Goal: Information Seeking & Learning: Learn about a topic

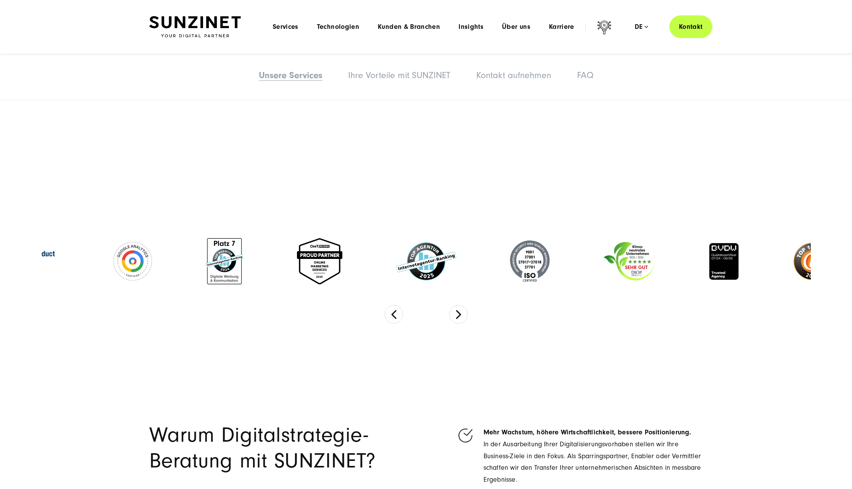
scroll to position [2201, 0]
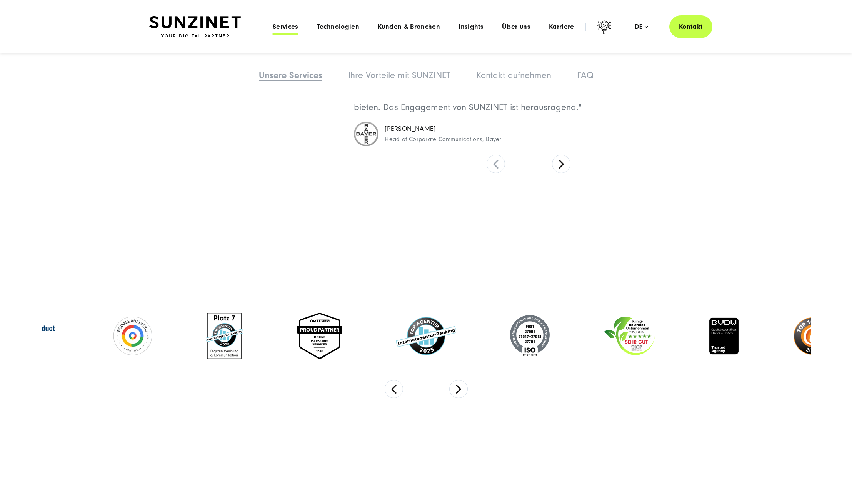
click at [285, 27] on span "Services" at bounding box center [286, 27] width 26 height 8
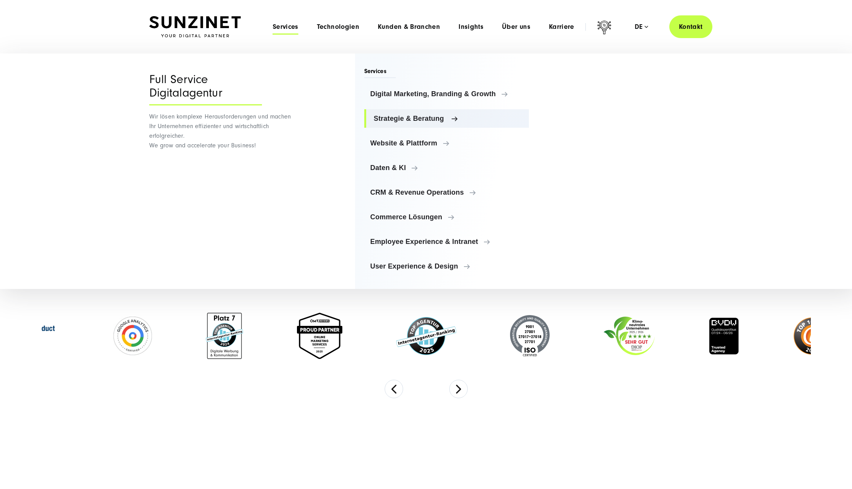
click at [411, 119] on span "Strategie & Beratung" at bounding box center [448, 119] width 149 height 8
click at [418, 95] on span "Digital Marketing, Branding & Growth" at bounding box center [448, 94] width 149 height 8
click at [392, 167] on span "Daten & KI" at bounding box center [448, 168] width 149 height 8
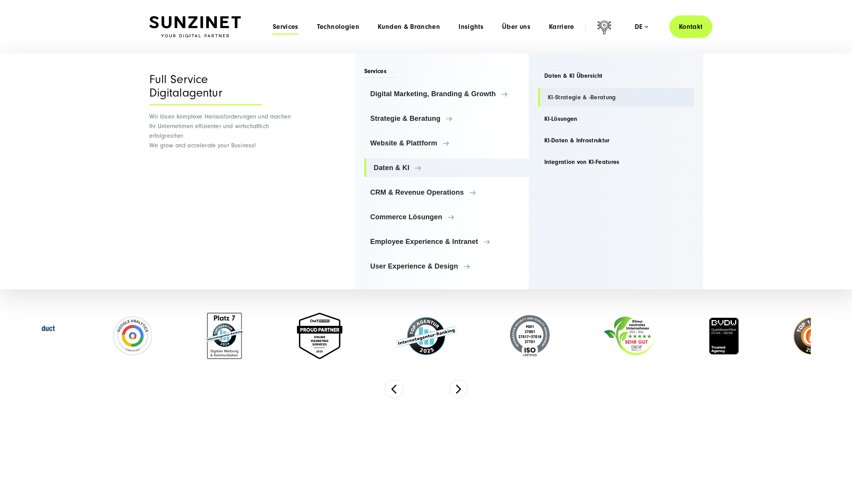
click at [585, 101] on link "KI-Strategie & -Beratung" at bounding box center [616, 97] width 156 height 18
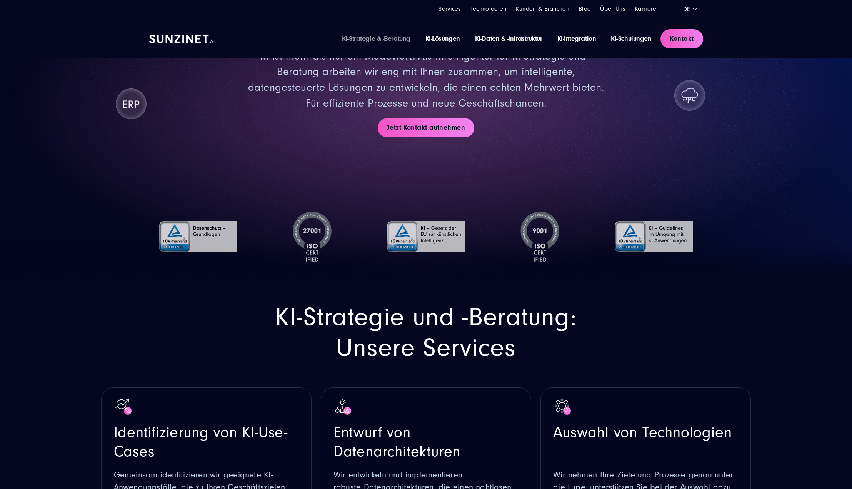
scroll to position [38, 0]
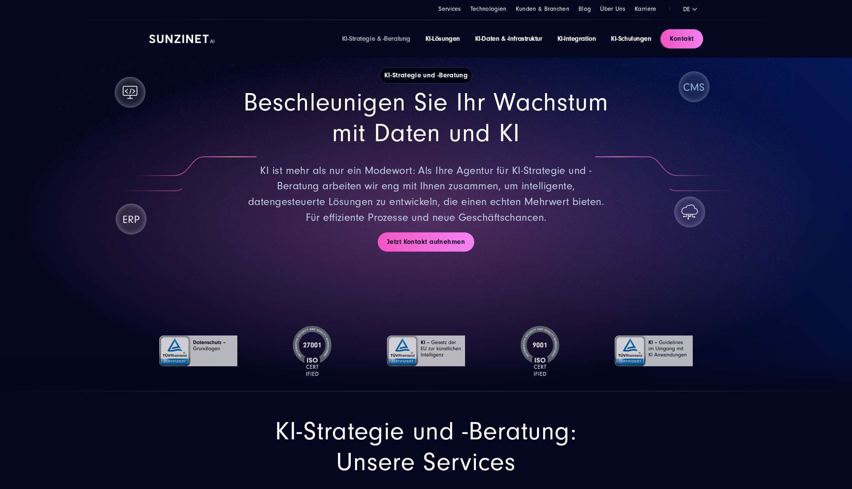
click at [819, 136] on section "KI-Strategie und -Beratung Beschleunigen Sie Ihr Wachstum mit Daten und KI KI i…" at bounding box center [426, 177] width 852 height 430
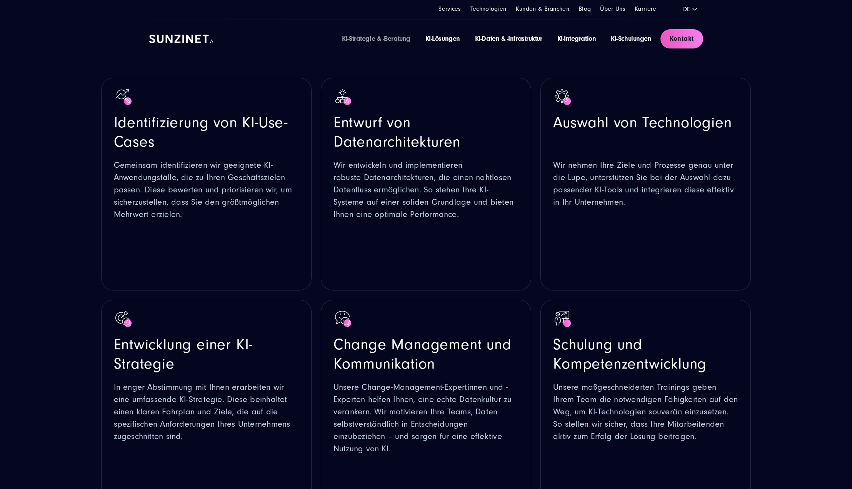
scroll to position [461, 0]
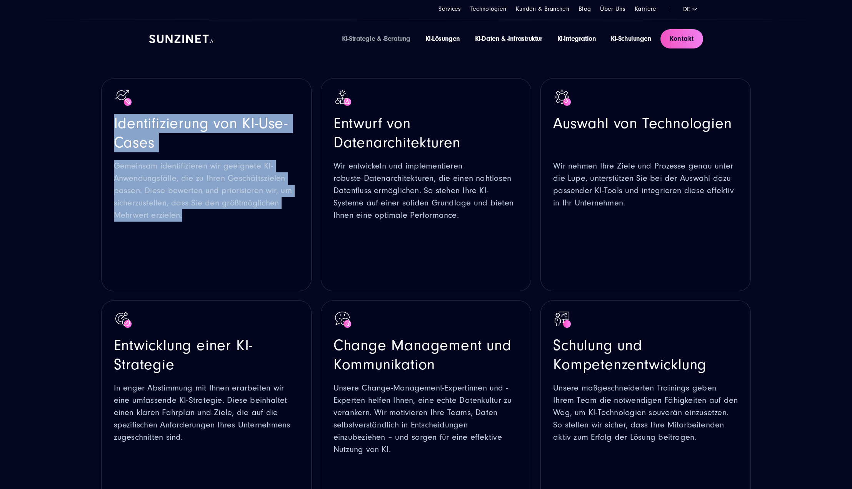
drag, startPoint x: 115, startPoint y: 123, endPoint x: 243, endPoint y: 220, distance: 160.8
click at [243, 220] on div "Identifizierung von KI-Use- Cases Gemeinsam identifizieren wir geeignete KI-Anw…" at bounding box center [206, 167] width 185 height 107
copy div "Identifizierung von KI-Use- Cases Gemeinsam identifizieren wir geeignete KI-Anw…"
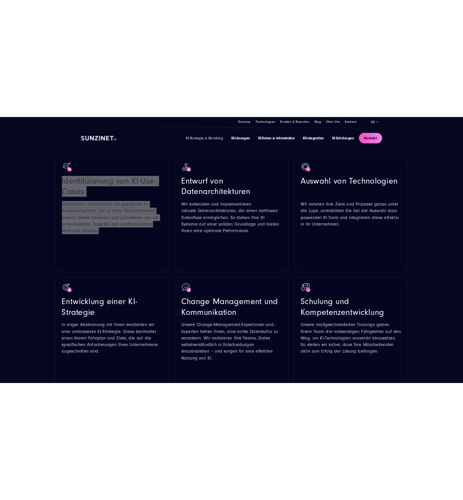
scroll to position [456, 0]
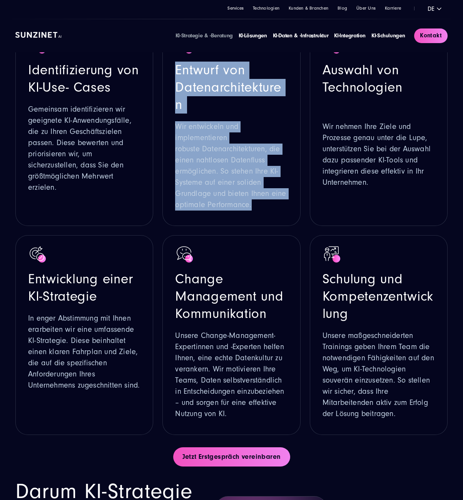
drag, startPoint x: 176, startPoint y: 70, endPoint x: 254, endPoint y: 204, distance: 154.9
click at [254, 204] on div "Entwurf von Datenarchitekturen Wir entwickeln und implementieren robuste Datena…" at bounding box center [231, 136] width 112 height 149
copy div "Entwurf von Datenarchitekturen Wir entwickeln und implementieren robuste Datena…"
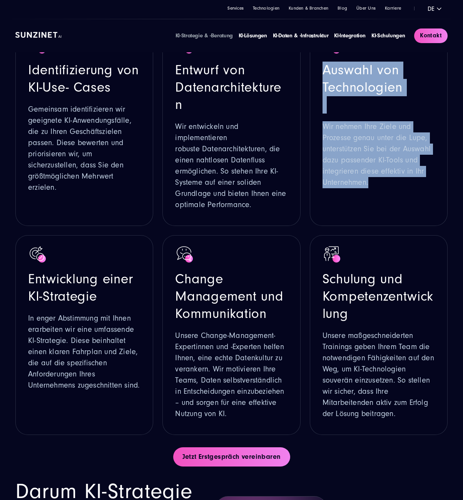
drag, startPoint x: 323, startPoint y: 70, endPoint x: 368, endPoint y: 187, distance: 125.1
click at [368, 187] on div "Auswahl von Technologien Wir nehmen Ihre Ziele und Prozesse genau unter die Lup…" at bounding box center [378, 125] width 112 height 127
copy div "Auswahl von Technologien Wir nehmen Ihre Ziele und Prozesse genau unter die Lup…"
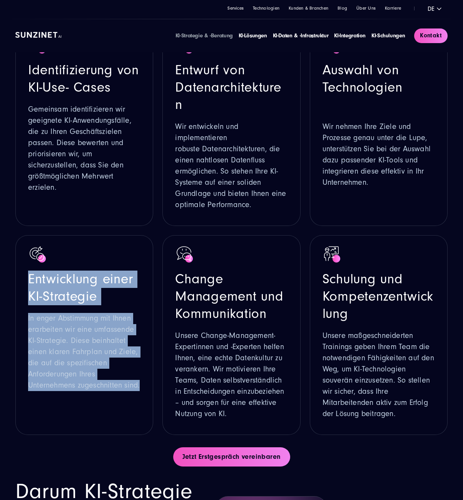
drag, startPoint x: 29, startPoint y: 279, endPoint x: 141, endPoint y: 385, distance: 154.0
click at [141, 385] on div "Entwicklung einer KI-Strategie In enger Abstimmung mit Ihnen erarbeiten wir ein…" at bounding box center [84, 335] width 138 height 200
copy div "Entwicklung einer KI-Strategie In enger Abstimmung mit Ihnen erarbeiten wir ein…"
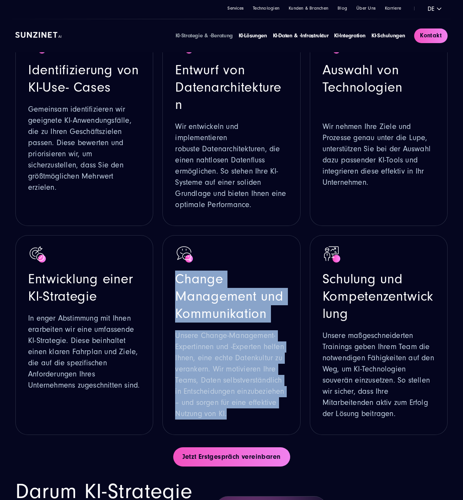
drag, startPoint x: 176, startPoint y: 278, endPoint x: 231, endPoint y: 421, distance: 152.9
click at [231, 421] on div "Change Management und Kommunikation Unsere Change-Management-Expertinnen und -E…" at bounding box center [231, 335] width 138 height 200
copy div "Change Management und Kommunikation Unsere Change-Management-Expertinnen und -E…"
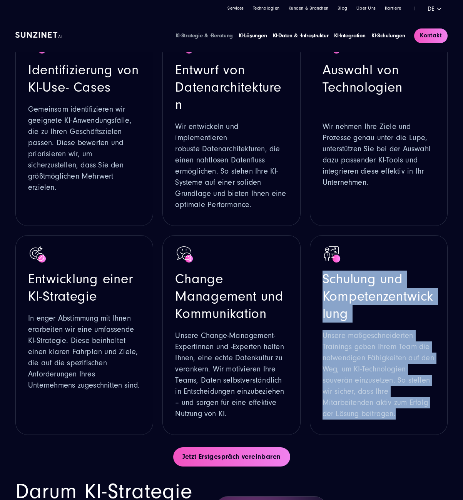
drag, startPoint x: 323, startPoint y: 278, endPoint x: 401, endPoint y: 443, distance: 182.2
click at [401, 443] on section "KI-Strategie und -Beratung: Unsere Services Identifizierung von KI-Use- Cases G…" at bounding box center [231, 192] width 463 height 508
copy div "Schulung und Kompetenzentwicklung Unsere maßgeschneiderten Trainings geben Ihre…"
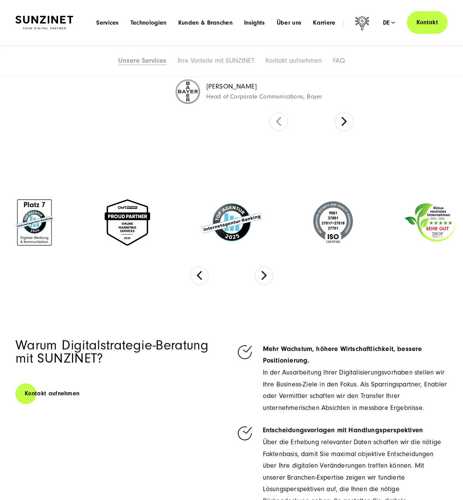
scroll to position [1740, 0]
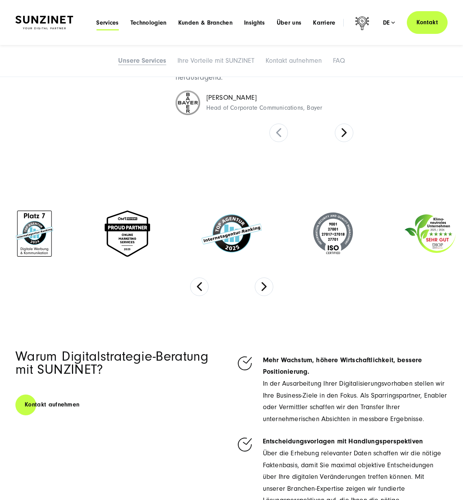
click at [108, 24] on span "Services" at bounding box center [107, 23] width 23 height 8
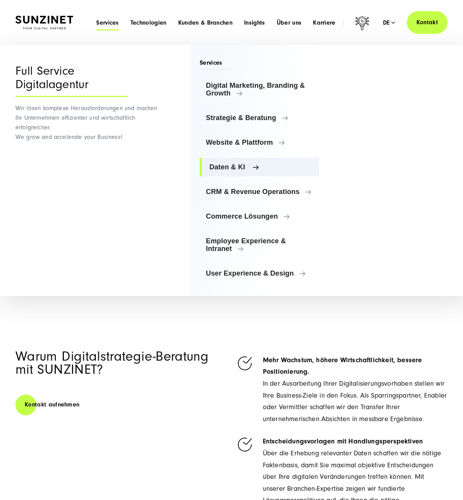
click at [227, 168] on span "Daten & KI" at bounding box center [260, 167] width 103 height 8
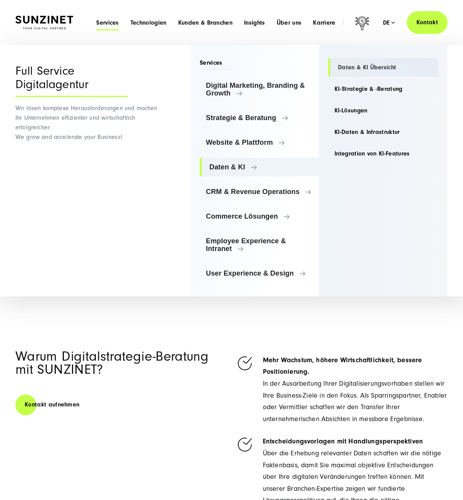
click at [361, 67] on link "Daten & KI Übersicht" at bounding box center [383, 67] width 110 height 18
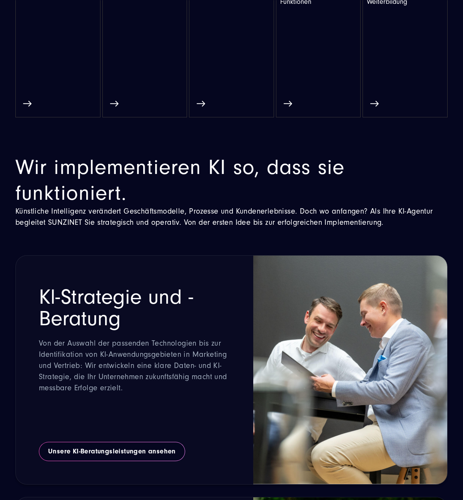
scroll to position [500, 0]
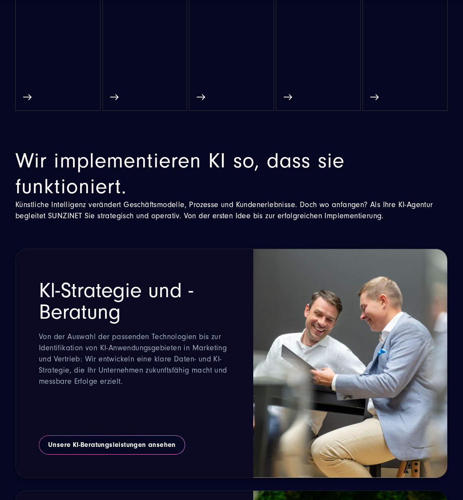
drag, startPoint x: 16, startPoint y: 158, endPoint x: 406, endPoint y: 213, distance: 393.8
click at [406, 213] on div "Wir implementieren KI so, dass sie funktioniert. Künstliche Intelligenz verände…" at bounding box center [231, 184] width 432 height 73
copy div "Wir implementieren KI so, dass sie funktioniert. Künstliche Intelligenz verände…"
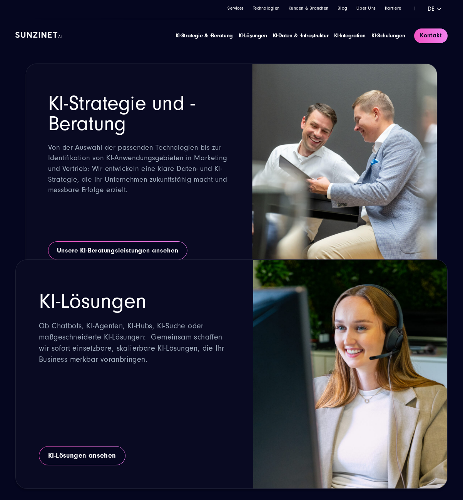
scroll to position [692, 0]
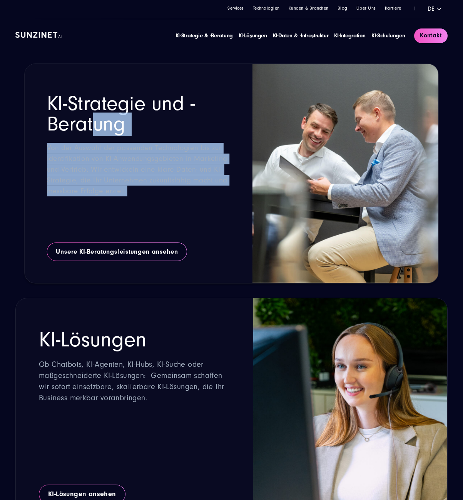
drag, startPoint x: 47, startPoint y: 102, endPoint x: 138, endPoint y: 190, distance: 127.3
click at [138, 190] on div "Kl-Strategie und -Beratung Von der Auswahl der passenden Technologien bis zur I…" at bounding box center [138, 162] width 183 height 138
copy div "Kl-Strategie und -Beratung Von der Auswahl der passenden Technologien bis zur I…"
drag, startPoint x: 41, startPoint y: 340, endPoint x: 155, endPoint y: 401, distance: 129.0
click at [155, 401] on div "KI-Lösungen Ob Chatbots, KI-Agenten, KI-Hubs, KI-Suche oder maßgeschneiderte KI…" at bounding box center [134, 401] width 191 height 144
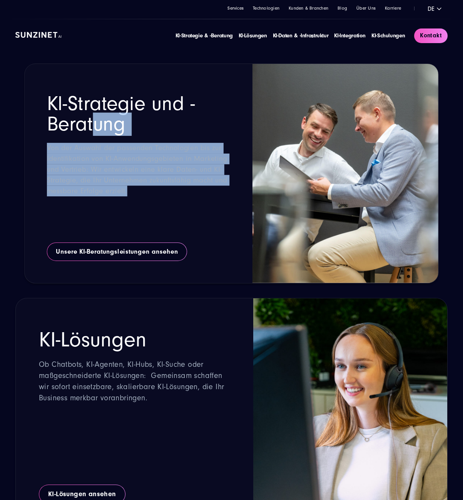
copy div "KI-Lösungen Ob Chatbots, KI-Agenten, KI-Hubs, KI-Suche oder maßgeschneiderte KI…"
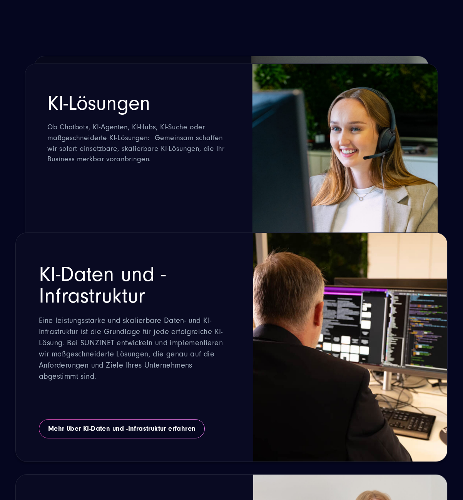
scroll to position [1000, 0]
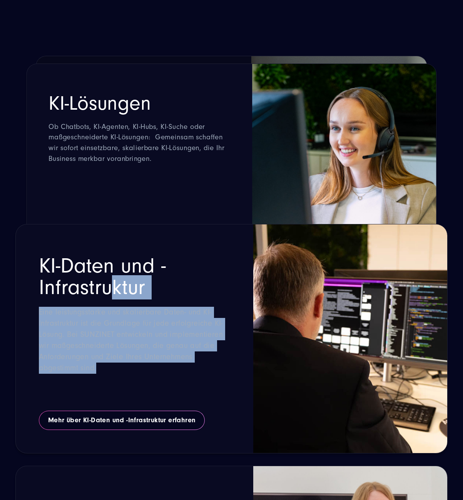
drag, startPoint x: 42, startPoint y: 267, endPoint x: 114, endPoint y: 371, distance: 126.8
click at [114, 371] on div "KI-Daten und -Infrastruktur Eine leistungsstarke und skalierbare Daten- und KI-…" at bounding box center [134, 327] width 191 height 144
copy div "KI-Daten und -Infrastruktur Eine leistungsstarke und skalierbare Daten- und KI-…"
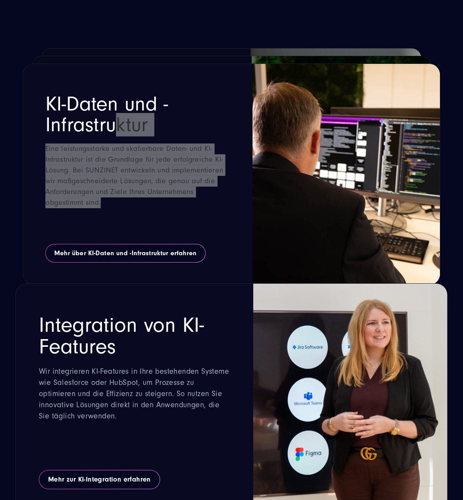
scroll to position [1192, 0]
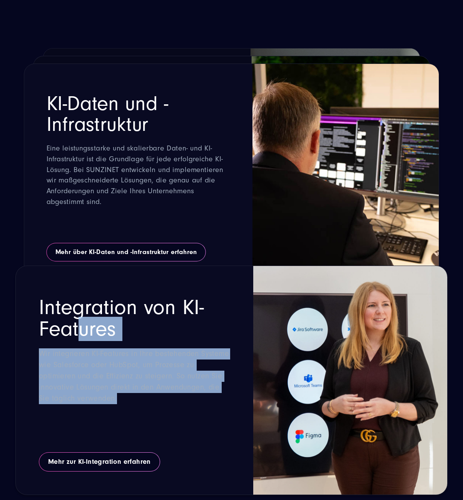
drag, startPoint x: 40, startPoint y: 309, endPoint x: 127, endPoint y: 402, distance: 126.5
click at [127, 402] on div "Integration von KI-Features Wir integrieren KI-Features in Ihre bestehenden Sys…" at bounding box center [134, 368] width 191 height 144
copy div "Integration von KI-Features Wir integrieren KI-Features in Ihre bestehenden Sys…"
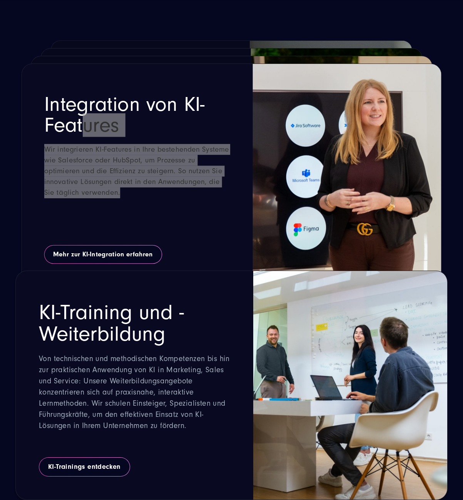
scroll to position [1423, 0]
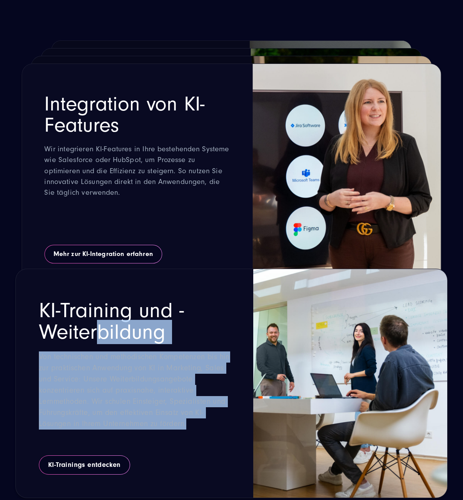
drag, startPoint x: 40, startPoint y: 308, endPoint x: 210, endPoint y: 424, distance: 205.4
click at [210, 424] on div "KI-Training und -Weiterbildung Von technischen und methodischen Kompetenzen bis…" at bounding box center [134, 372] width 191 height 144
copy div "KI-Training und -Weiterbildung Von technischen und methodischen Kompetenzen bis…"
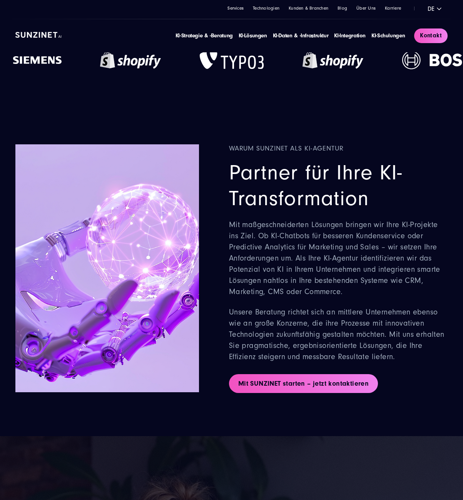
scroll to position [1923, 0]
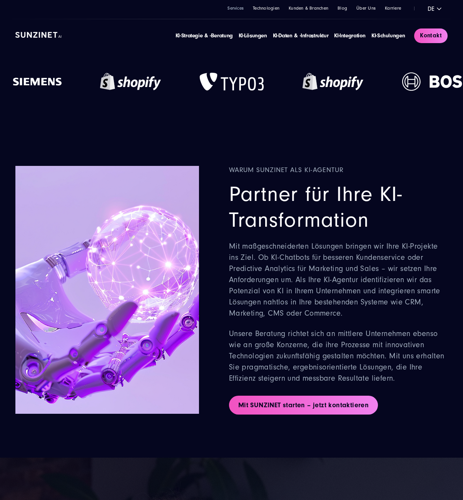
click at [238, 7] on link "Services" at bounding box center [235, 8] width 16 height 5
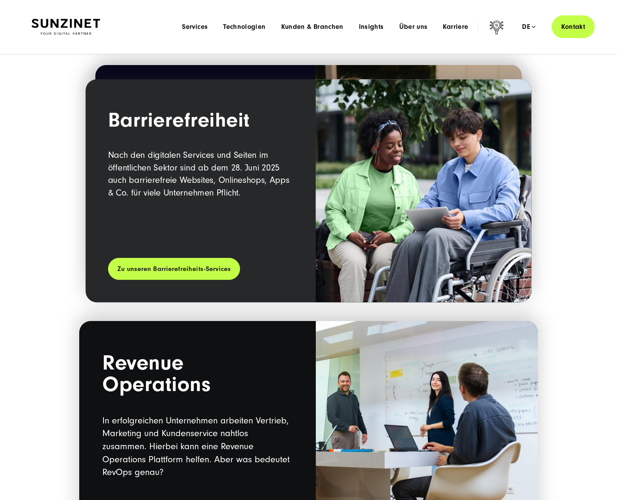
scroll to position [884, 0]
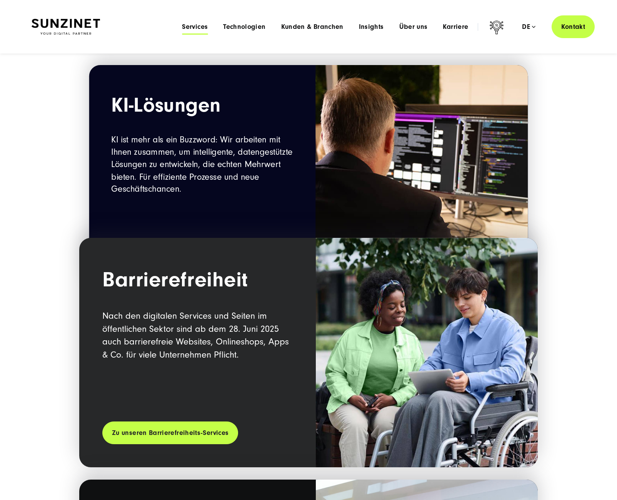
click at [199, 23] on span "Services" at bounding box center [195, 27] width 26 height 8
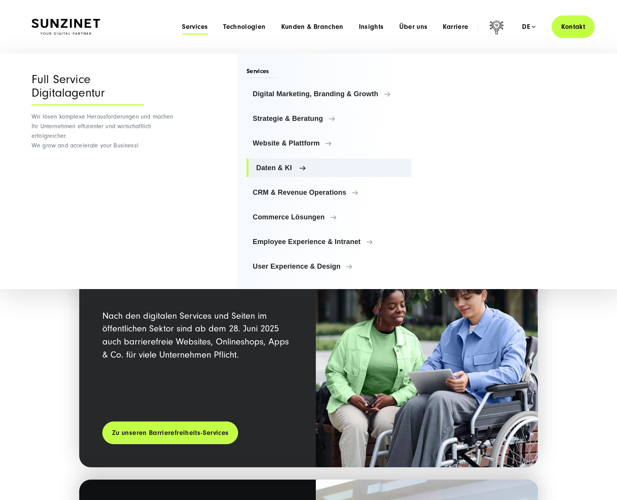
click at [279, 165] on span "Daten & KI" at bounding box center [330, 168] width 149 height 8
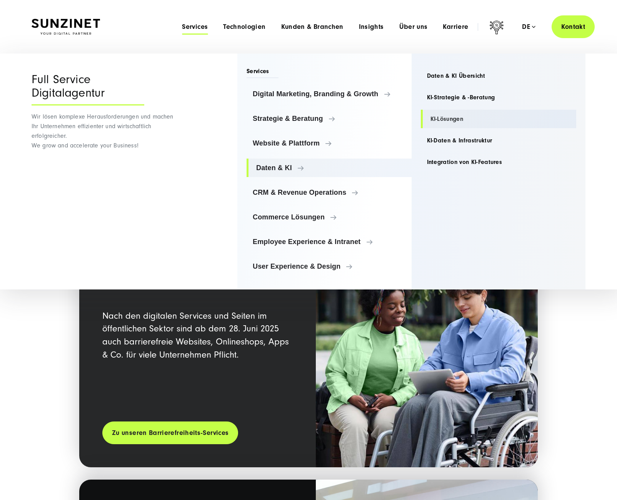
click at [457, 116] on link "KI-Lösungen" at bounding box center [499, 119] width 156 height 18
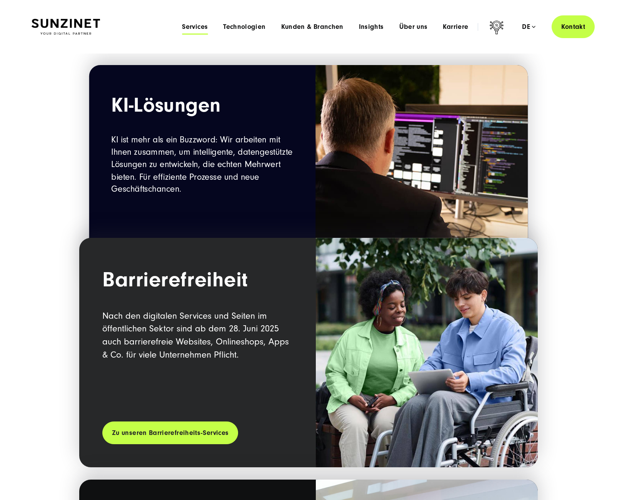
click at [193, 28] on span "Services" at bounding box center [195, 27] width 26 height 8
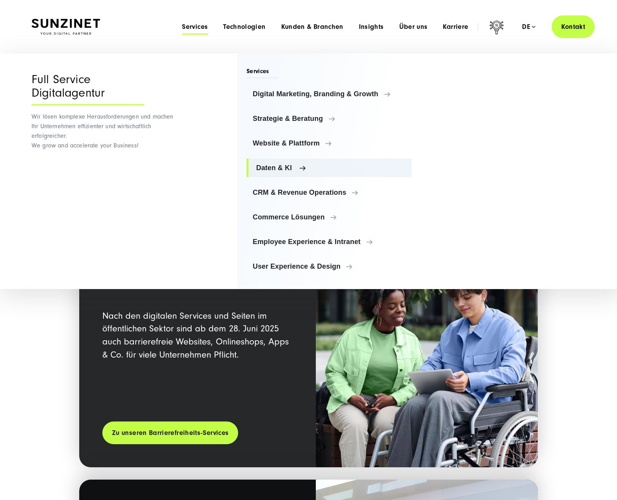
click at [292, 168] on span "Daten & KI" at bounding box center [330, 168] width 149 height 8
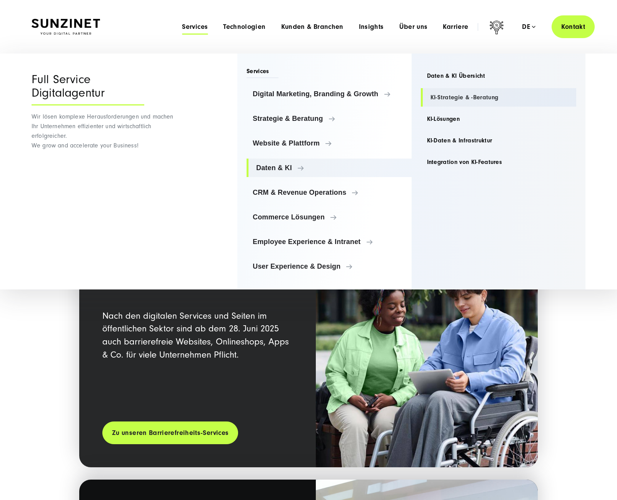
click at [465, 98] on link "KI-Strategie & -Beratung" at bounding box center [499, 97] width 156 height 18
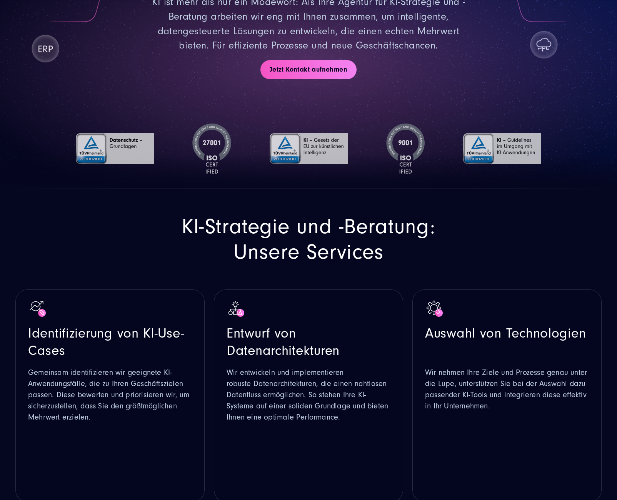
scroll to position [192, 0]
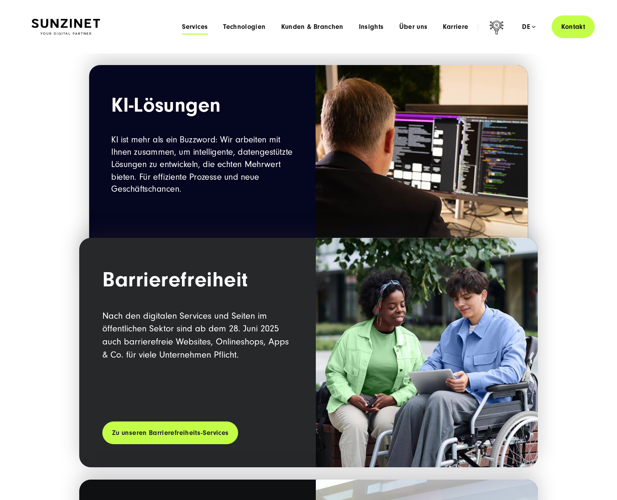
click at [200, 23] on span "Services" at bounding box center [195, 27] width 26 height 8
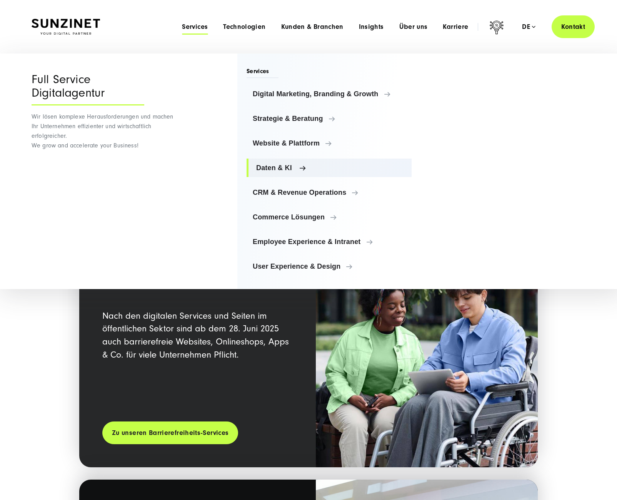
click at [278, 167] on span "Daten & KI" at bounding box center [330, 168] width 149 height 8
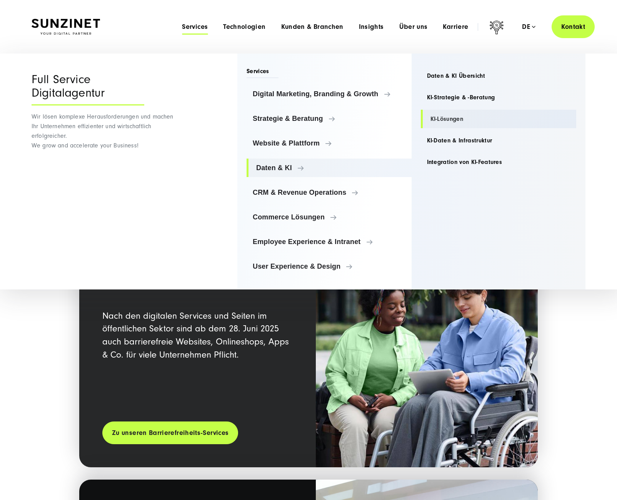
click at [450, 119] on link "KI-Lösungen" at bounding box center [499, 119] width 156 height 18
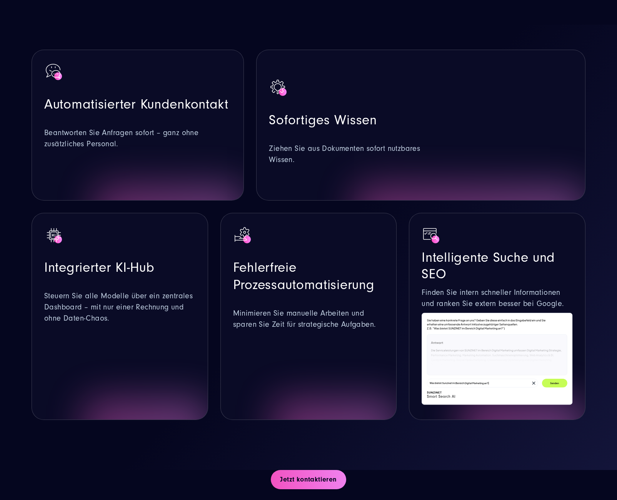
scroll to position [461, 0]
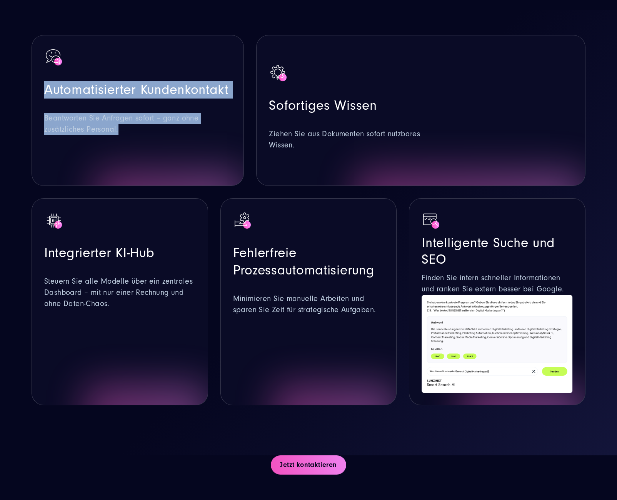
drag, startPoint x: 45, startPoint y: 73, endPoint x: 136, endPoint y: 113, distance: 99.3
click at [136, 113] on div "Automatisierter Kundenkontakt Beantworten Sie Anfragen sofort – ganz ohne zusät…" at bounding box center [137, 91] width 187 height 87
copy div "Automatisierter Kundenkontakt Beantworten Sie Anfragen sofort – ganz ohne zusät…"
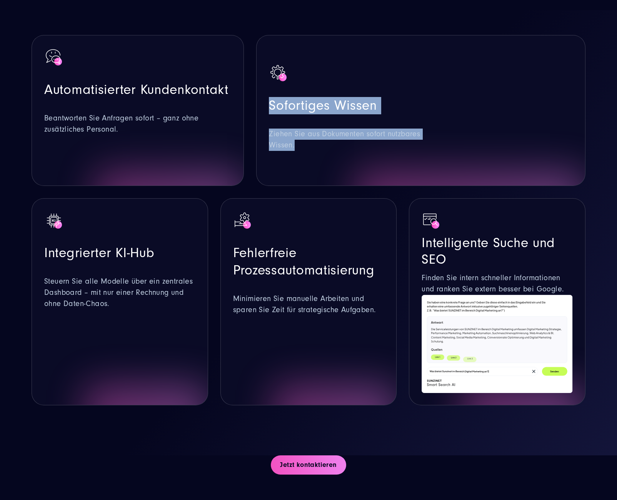
drag, startPoint x: 270, startPoint y: 88, endPoint x: 311, endPoint y: 136, distance: 63.0
click at [311, 136] on div "Sofortiges Wissen Ziehen Sie aus Dokumenten sofort nutzbares Wissen." at bounding box center [346, 110] width 155 height 150
copy div "Sofortiges Wissen Ziehen Sie aus Dokumenten sofort nutzbares Wissen."
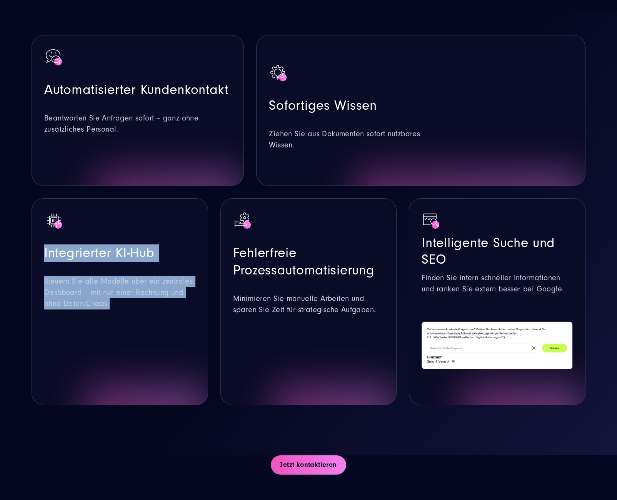
drag, startPoint x: 43, startPoint y: 233, endPoint x: 115, endPoint y: 293, distance: 94.2
click at [115, 293] on div "Integrierter KI-Hub Steuern Sie alle Modelle über ein zentrales Dashboard – mit…" at bounding box center [120, 301] width 177 height 207
copy div "Integrierter KI-Hub Steuern Sie alle Modelle über ein zentrales Dashboard – mit…"
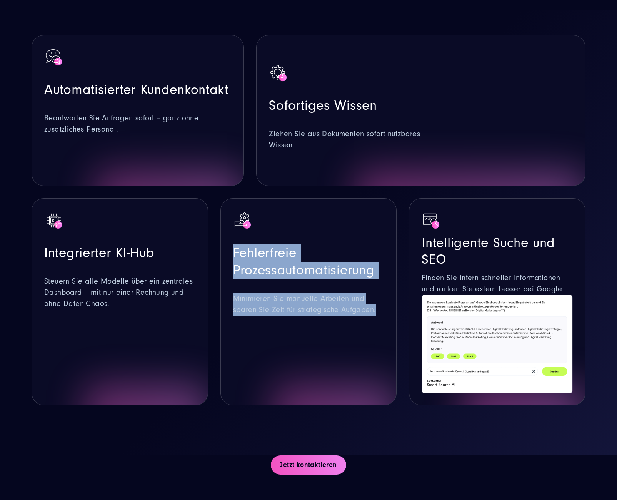
drag, startPoint x: 232, startPoint y: 237, endPoint x: 379, endPoint y: 302, distance: 160.6
click at [379, 302] on div "Fehlerfreie Prozessautomatisierung Minimieren Sie manuelle Arbeiten und sparen …" at bounding box center [308, 301] width 177 height 207
copy div "Fehlerfreie Prozessautomatisierung Minimieren Sie manuelle Arbeiten und sparen …"
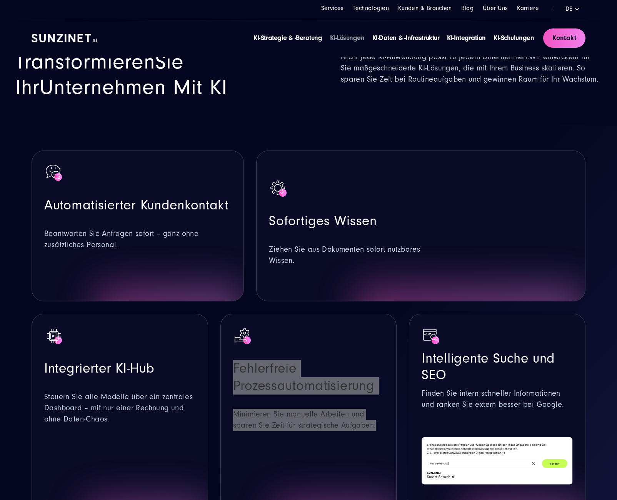
scroll to position [154, 0]
